Goal: Register for event/course

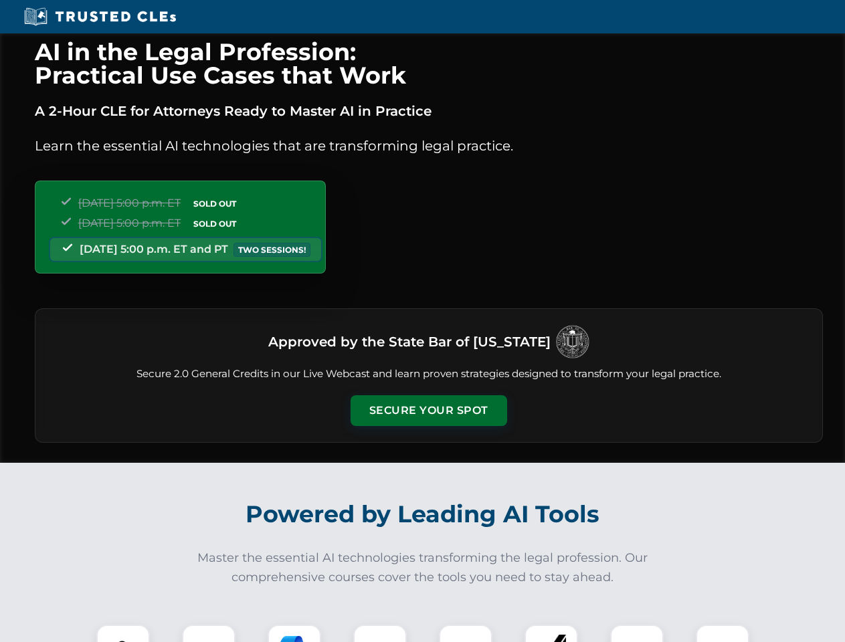
click at [428, 411] on button "Secure Your Spot" at bounding box center [429, 410] width 157 height 31
click at [123, 634] on img at bounding box center [123, 651] width 39 height 39
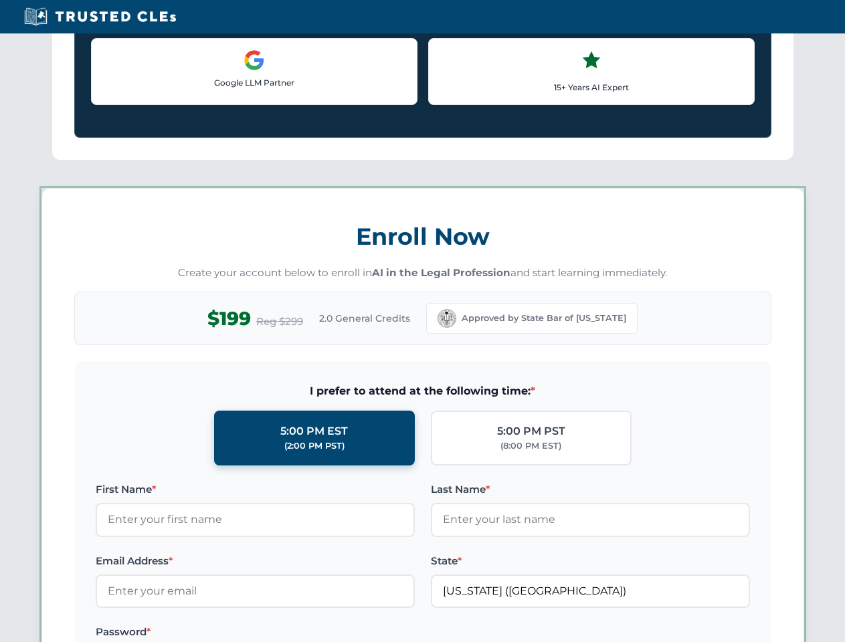
click at [294, 634] on div "AI in the Legal Profession: Practical Use Cases that Work A 2-Hour CLE for Atto…" at bounding box center [422, 627] width 845 height 3130
